Goal: Task Accomplishment & Management: Complete application form

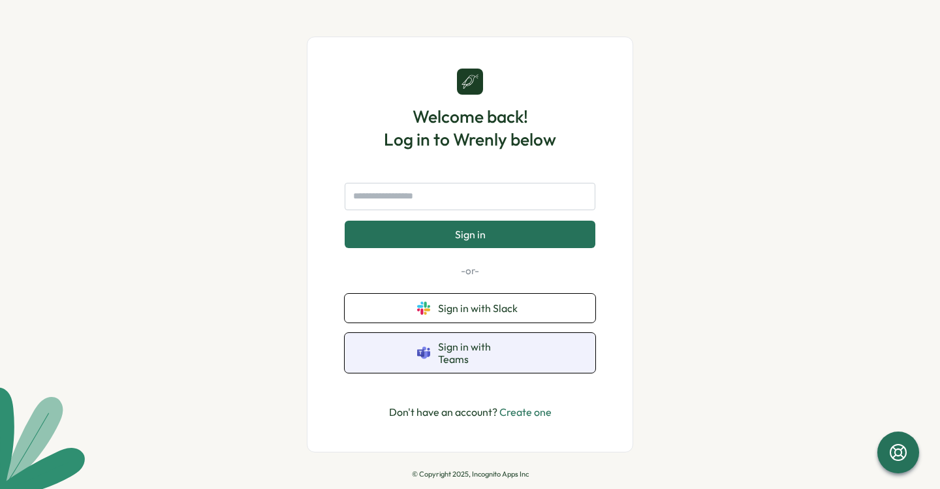
click at [446, 352] on span "Sign in with Teams" at bounding box center [480, 353] width 85 height 24
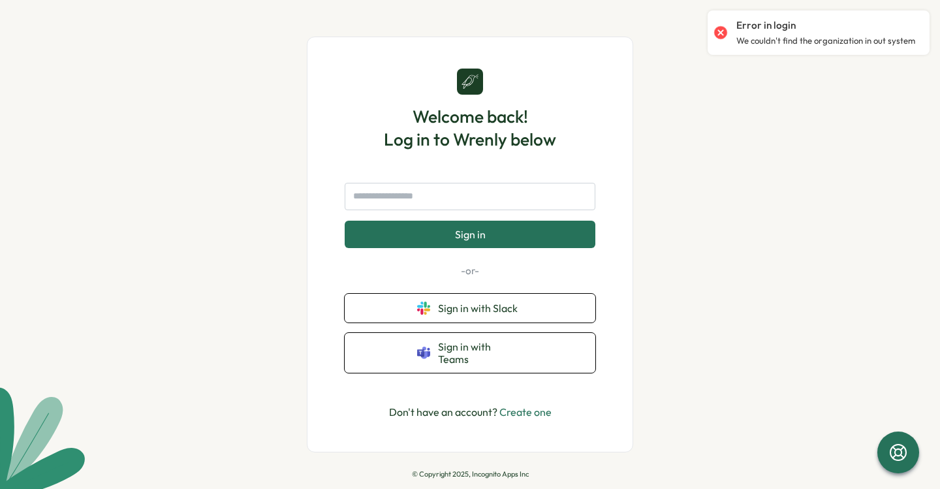
click at [519, 407] on link "Create one" at bounding box center [525, 411] width 52 height 13
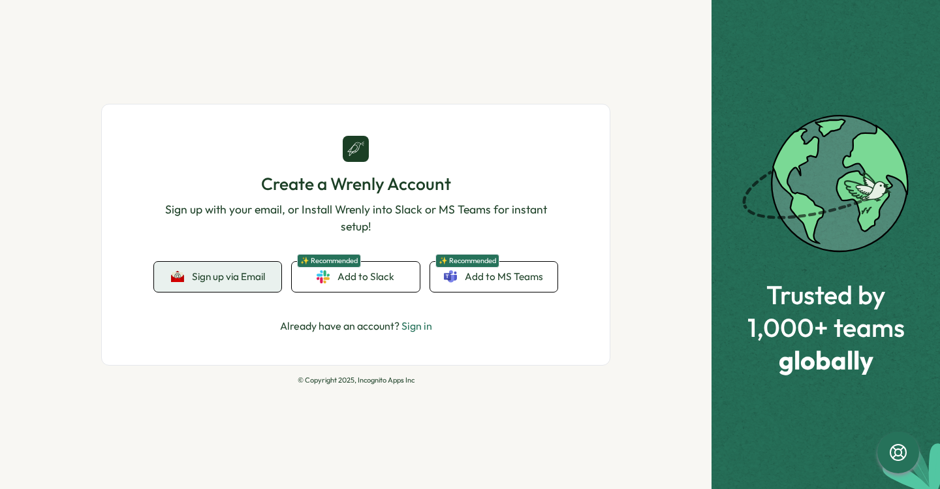
click at [223, 280] on span "Sign up via Email" at bounding box center [228, 277] width 73 height 12
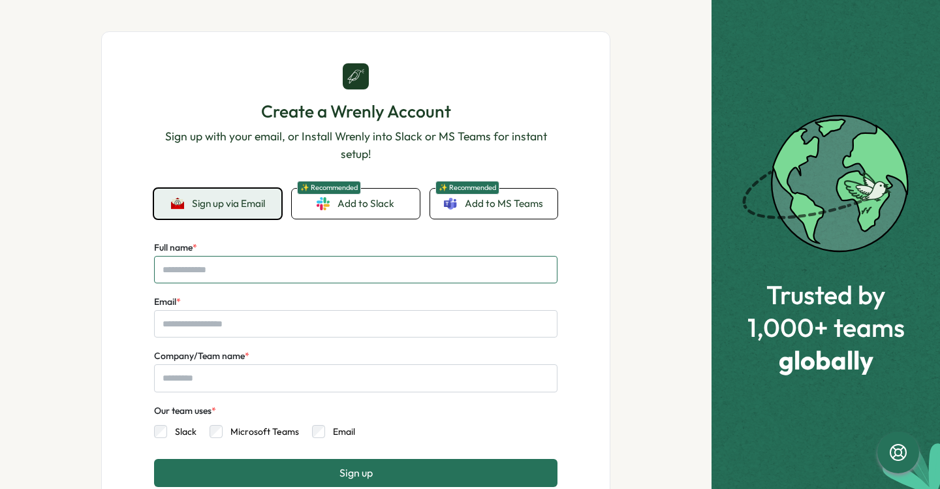
click at [295, 270] on input "Full name *" at bounding box center [355, 269] width 403 height 27
type input "**********"
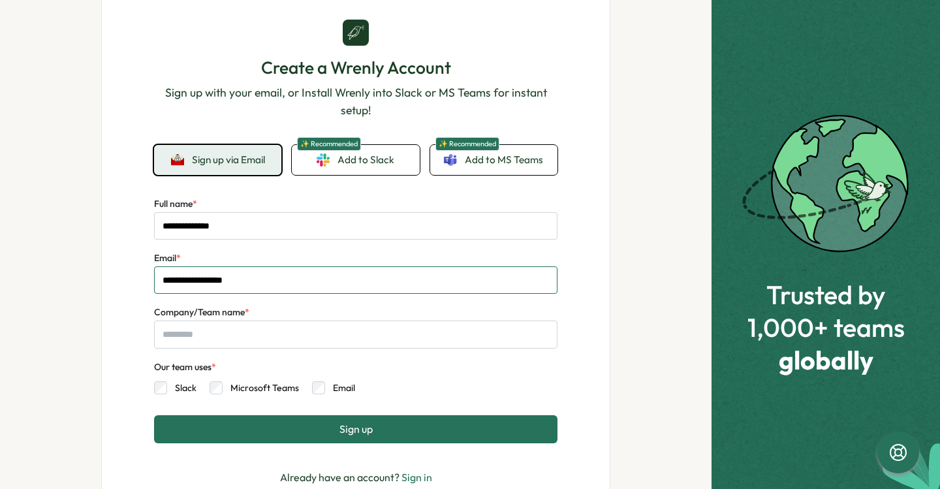
scroll to position [44, 0]
drag, startPoint x: 256, startPoint y: 284, endPoint x: 129, endPoint y: 273, distance: 128.4
click at [129, 273] on div "**********" at bounding box center [355, 252] width 509 height 530
type input "**********"
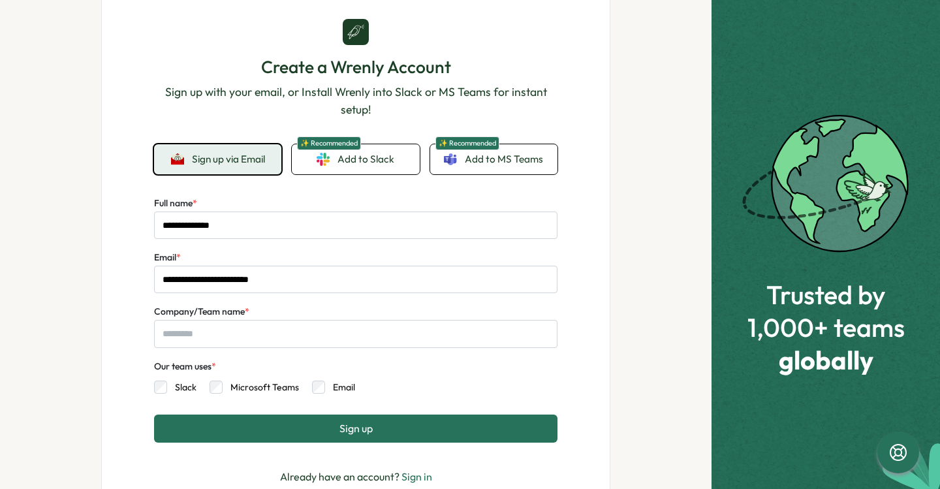
click at [273, 429] on button "Sign up" at bounding box center [355, 427] width 403 height 27
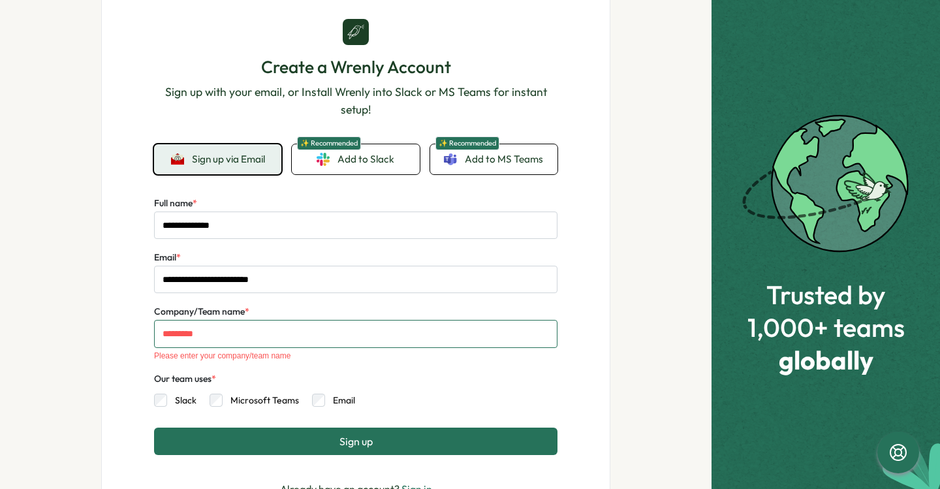
click at [192, 328] on input "Company/Team name *" at bounding box center [355, 333] width 403 height 27
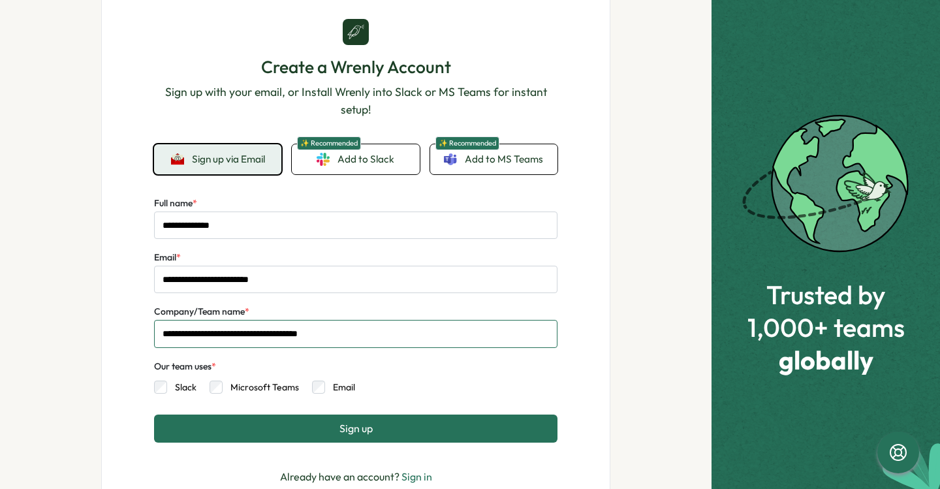
type input "**********"
click at [290, 437] on button "Sign up" at bounding box center [355, 427] width 403 height 27
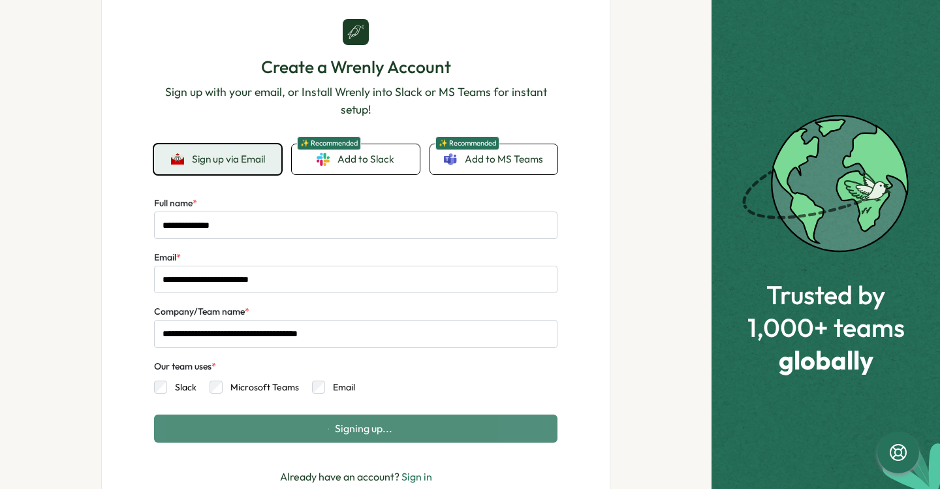
scroll to position [0, 0]
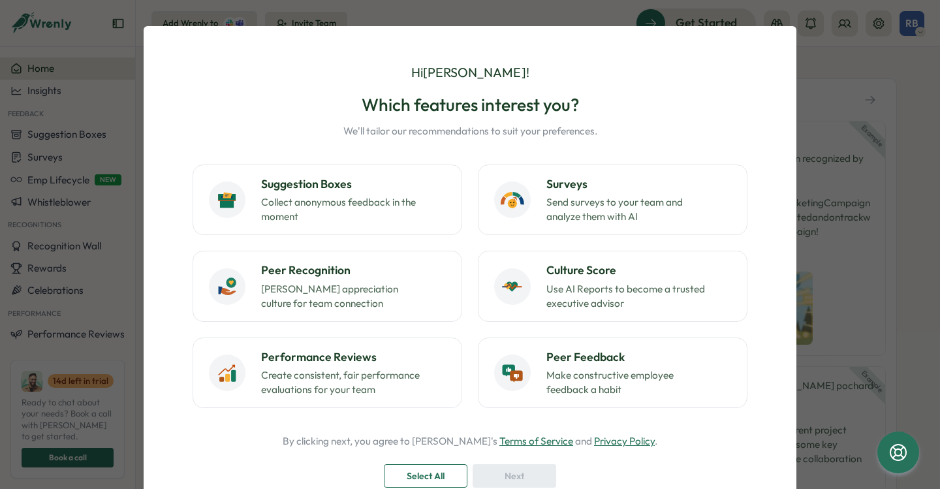
click at [913, 121] on div "Hi Ricardo ! Which features interest you? We'll tailor our recommendations to s…" at bounding box center [470, 244] width 940 height 489
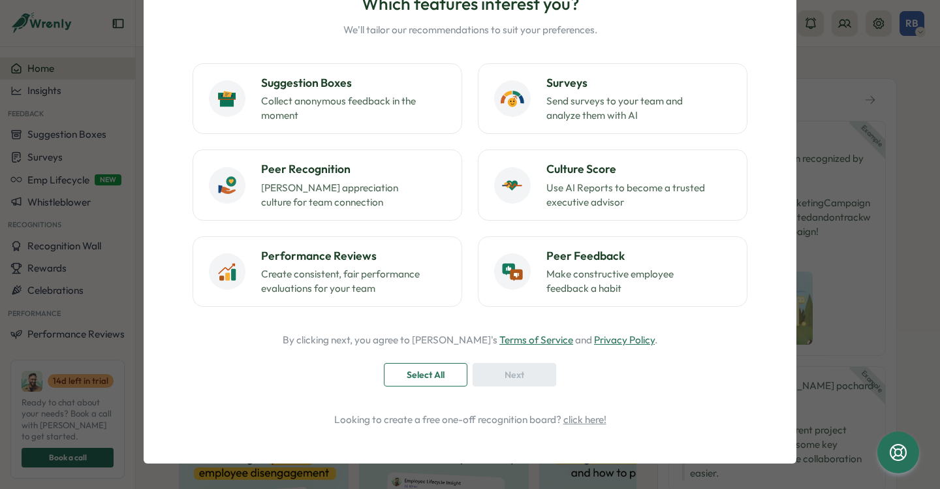
scroll to position [102, 0]
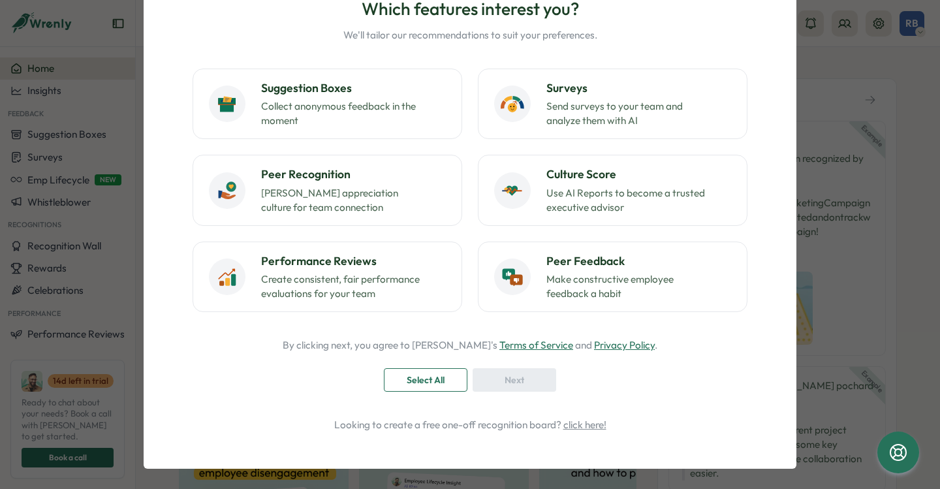
scroll to position [102, 0]
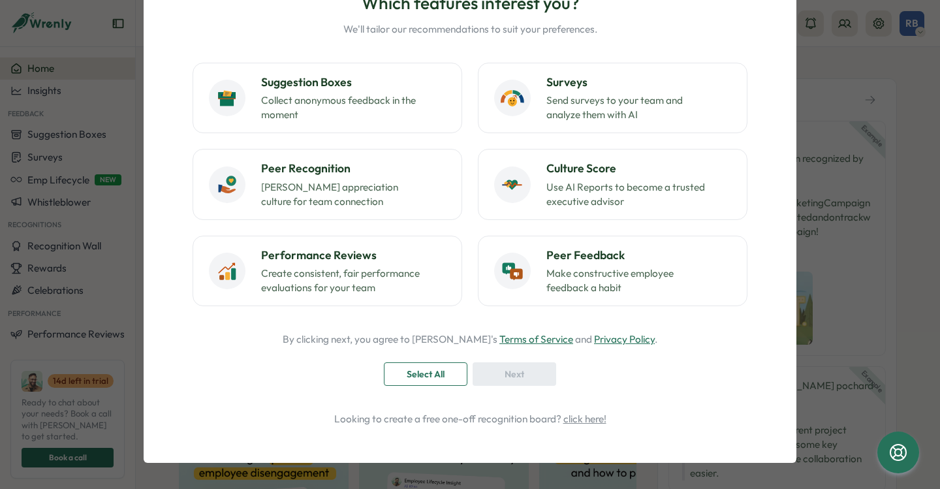
click at [440, 376] on span "Select All" at bounding box center [426, 374] width 38 height 22
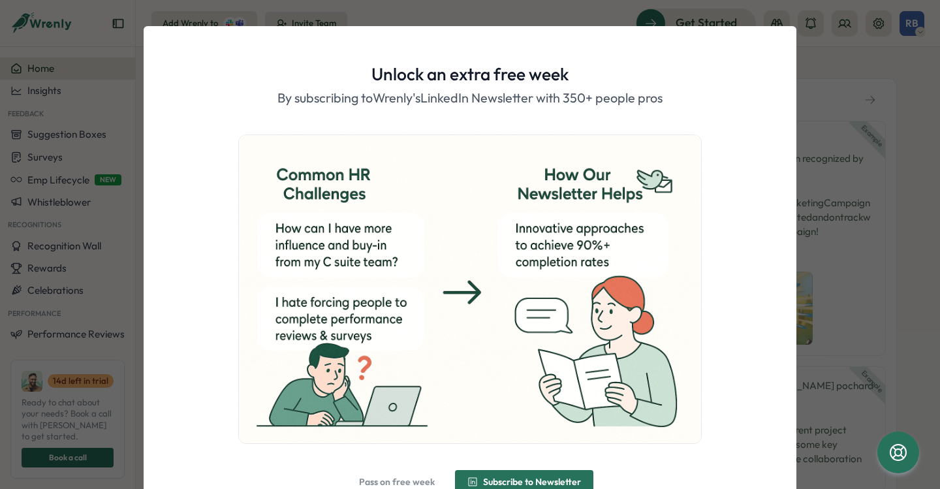
scroll to position [67, 0]
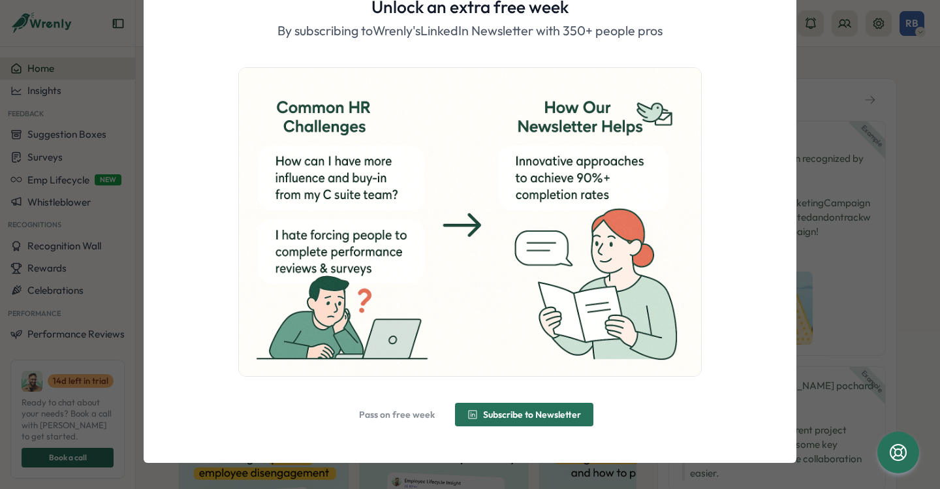
click at [405, 419] on span "Pass on free week" at bounding box center [397, 414] width 76 height 9
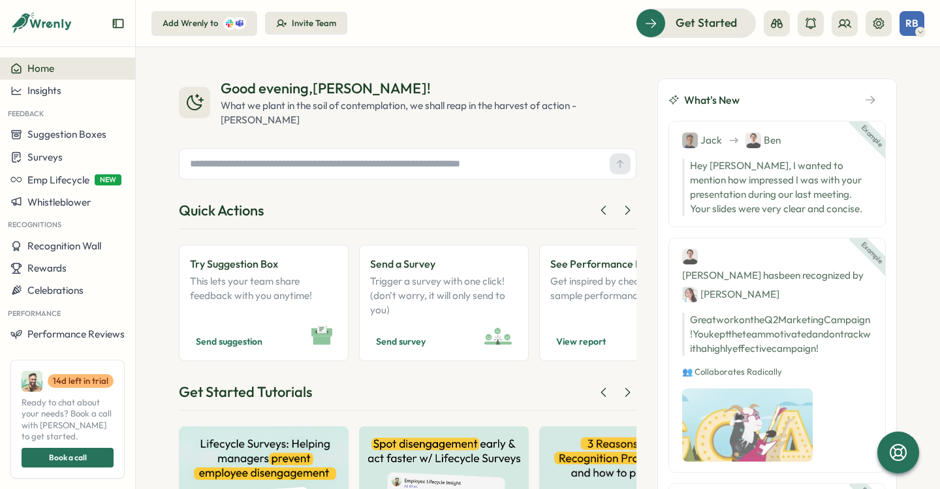
scroll to position [140, 0]
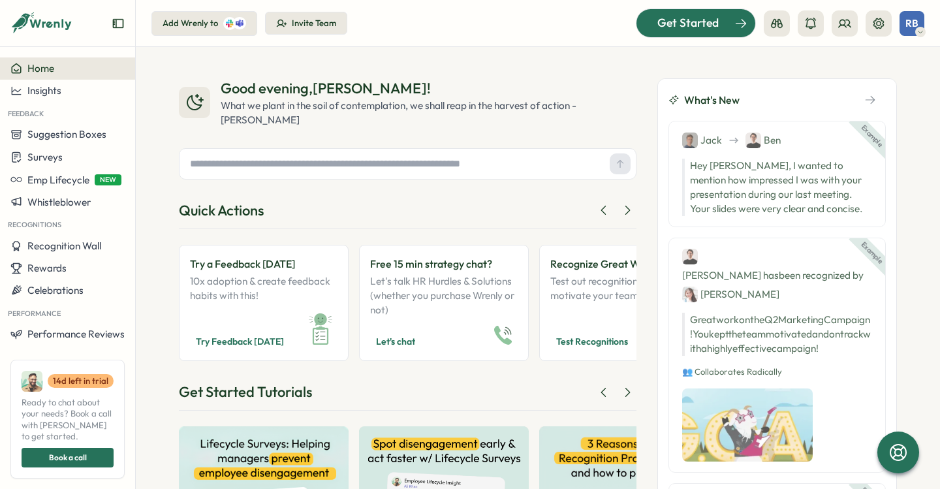
click at [681, 22] on span "Get Started" at bounding box center [687, 22] width 61 height 17
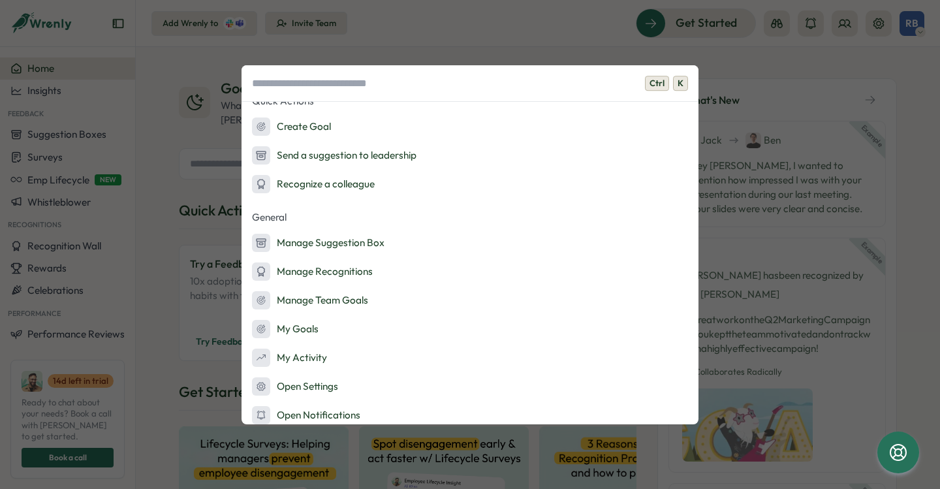
scroll to position [228, 0]
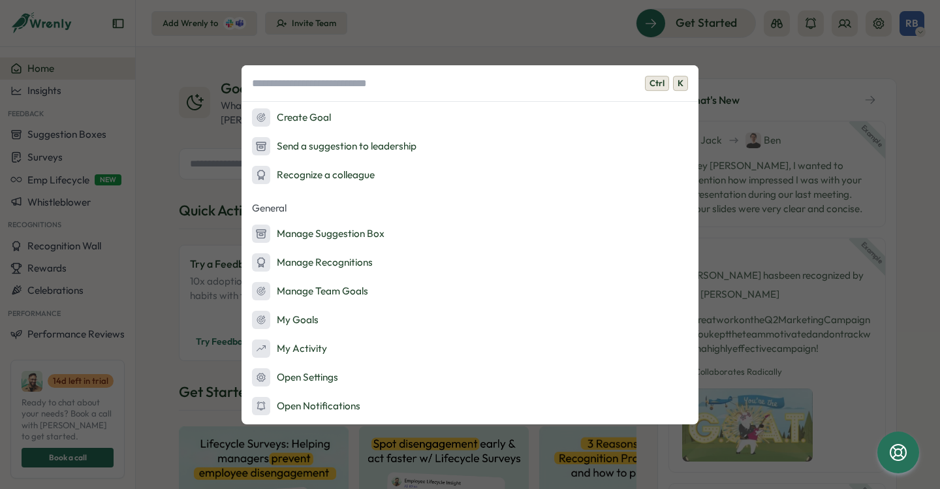
click at [504, 24] on div "Ctrl K Onboarding Ask AI Launch Survey Launch Peer Feedback Add Admins Admin Ac…" at bounding box center [470, 244] width 940 height 489
